Goal: Navigation & Orientation: Find specific page/section

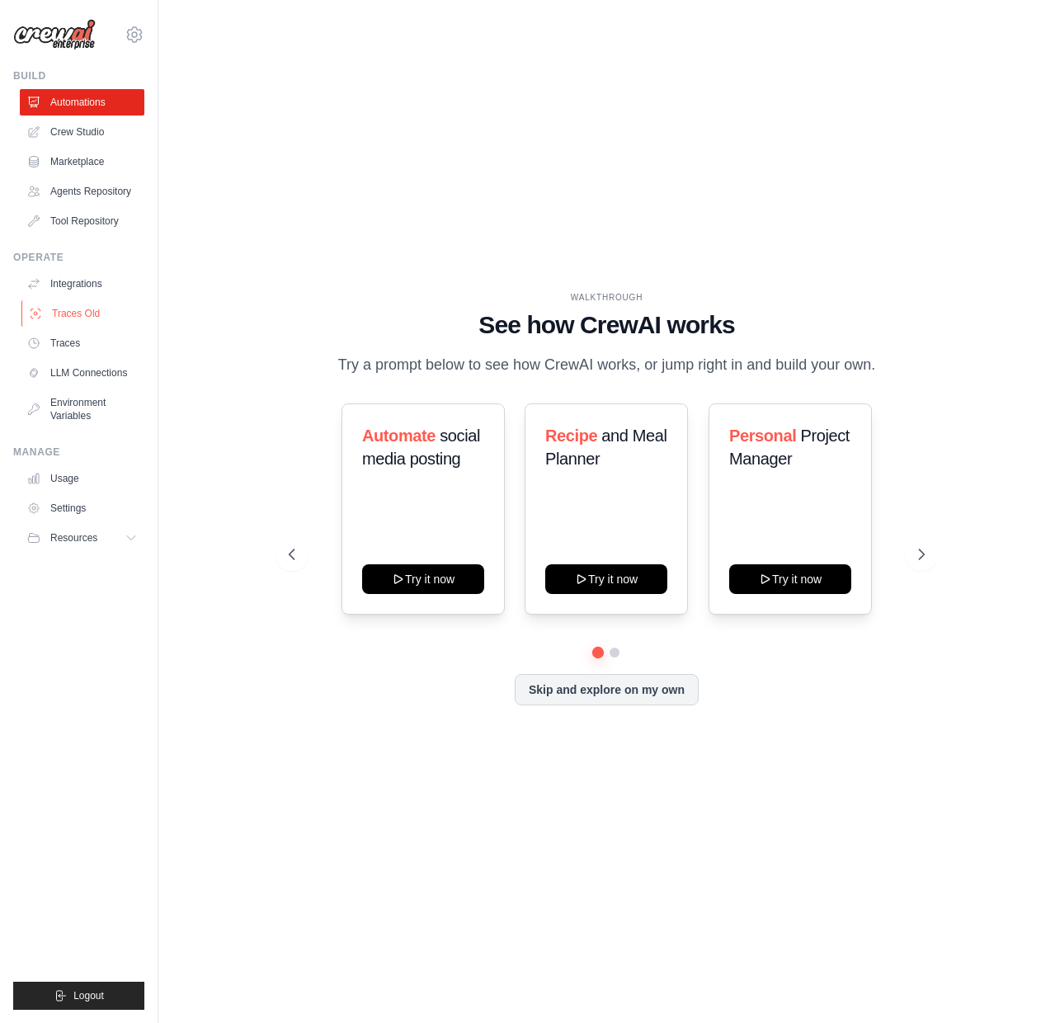
click at [95, 316] on link "Traces Old" at bounding box center [83, 313] width 125 height 26
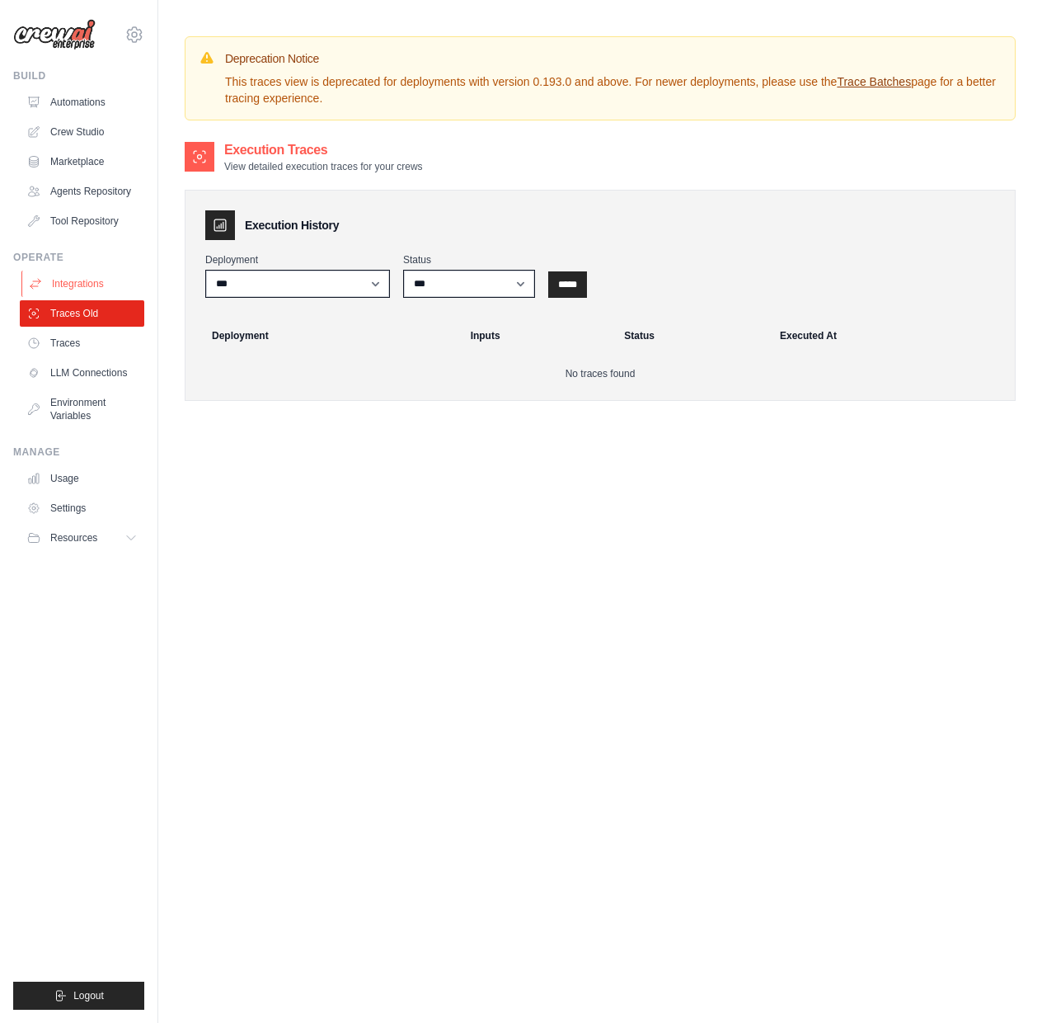
click at [95, 283] on link "Integrations" at bounding box center [83, 283] width 125 height 26
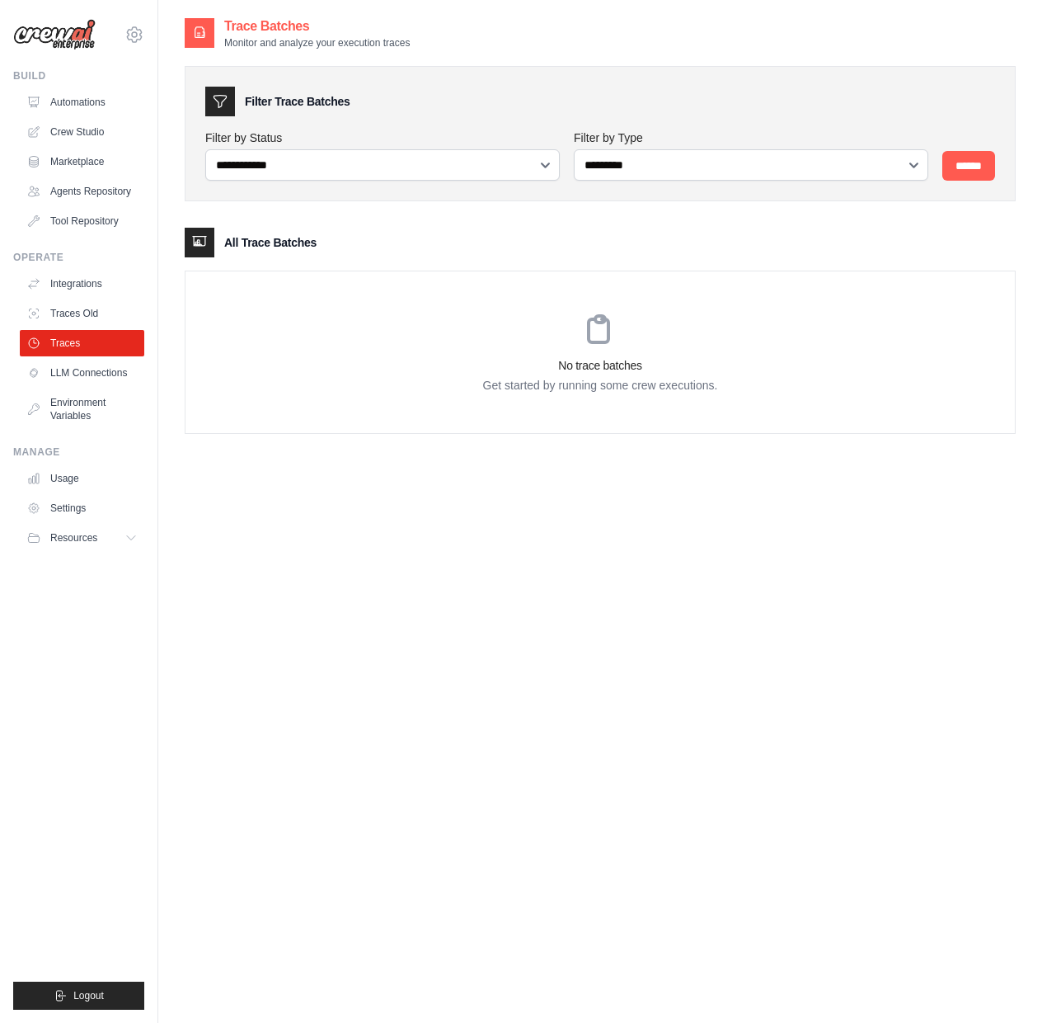
click at [425, 320] on div "No trace batches Get started by running some crew executions." at bounding box center [601, 352] width 830 height 162
click at [421, 321] on div "No trace batches Get started by running some crew executions." at bounding box center [601, 352] width 830 height 162
